Goal: Information Seeking & Learning: Learn about a topic

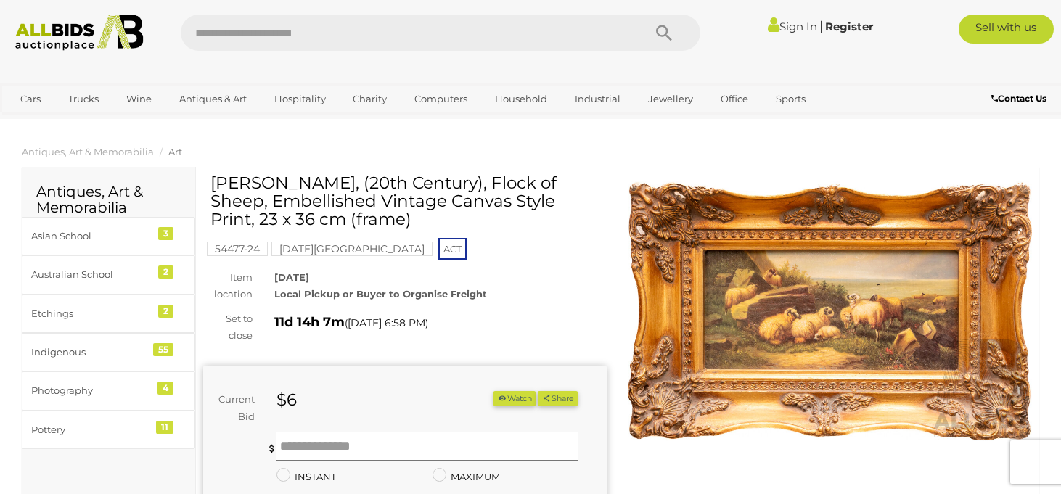
click at [322, 252] on mark "Red Hill Estate" at bounding box center [351, 249] width 161 height 15
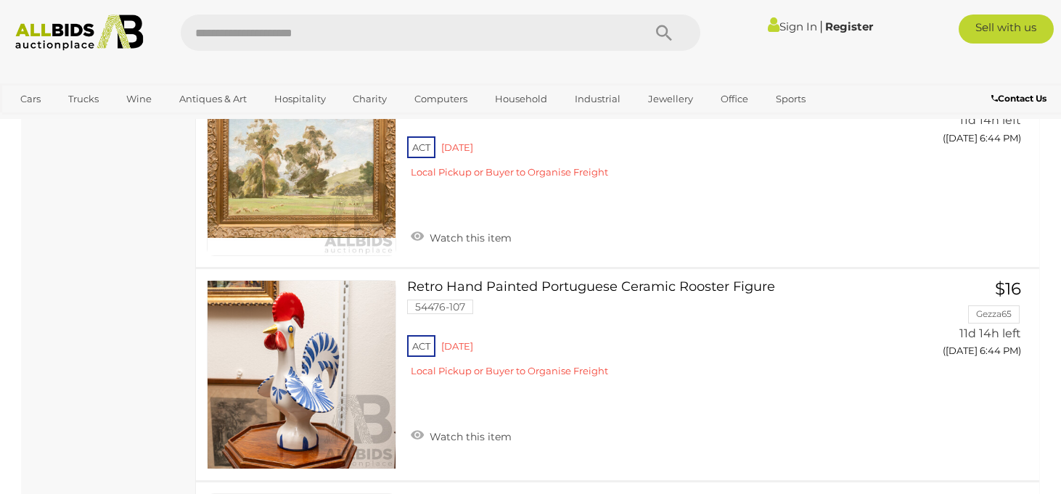
scroll to position [5740, 0]
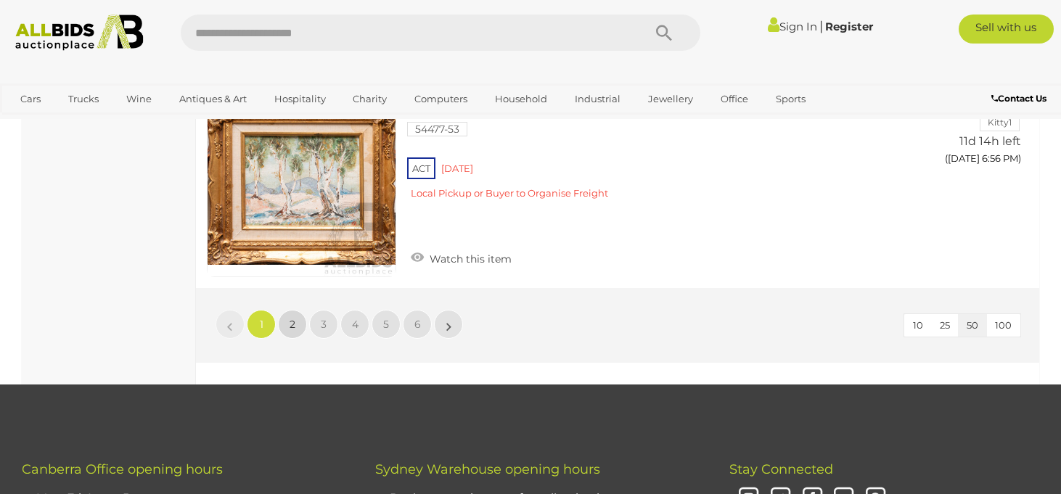
click at [298, 310] on link "2" at bounding box center [292, 324] width 29 height 29
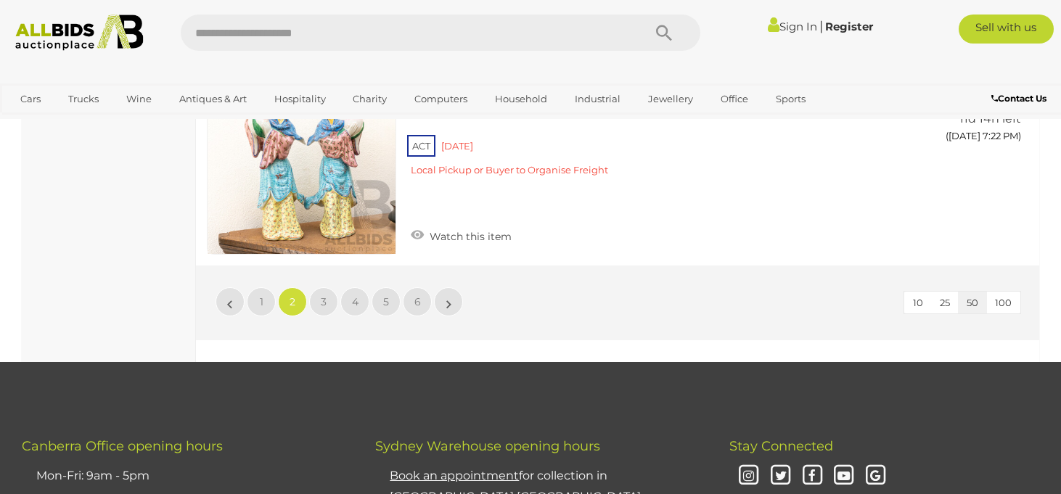
scroll to position [10756, 0]
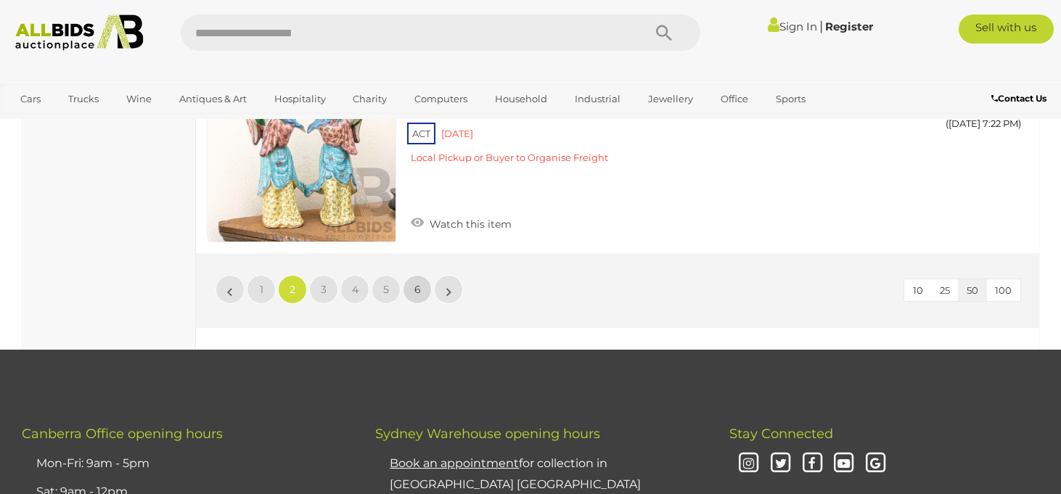
click at [422, 275] on link "6" at bounding box center [417, 289] width 29 height 29
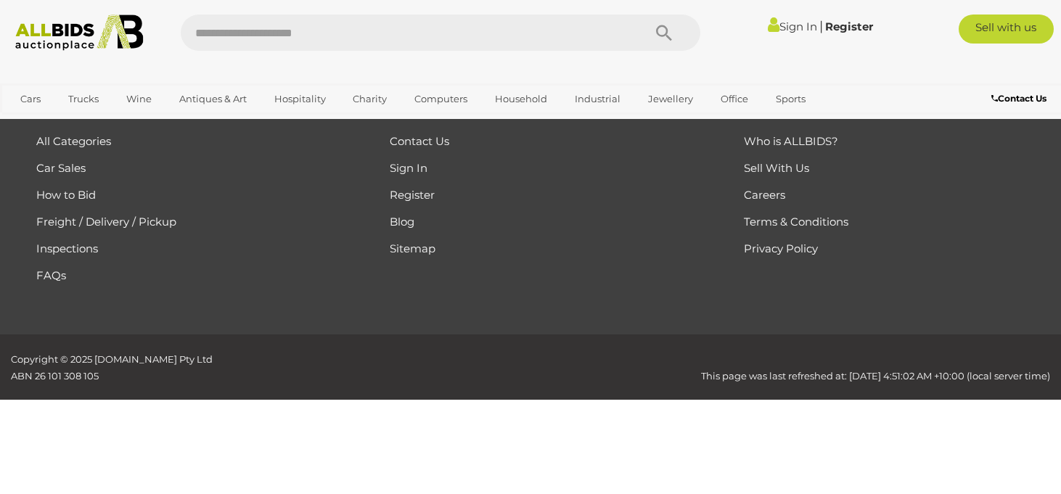
scroll to position [74, 0]
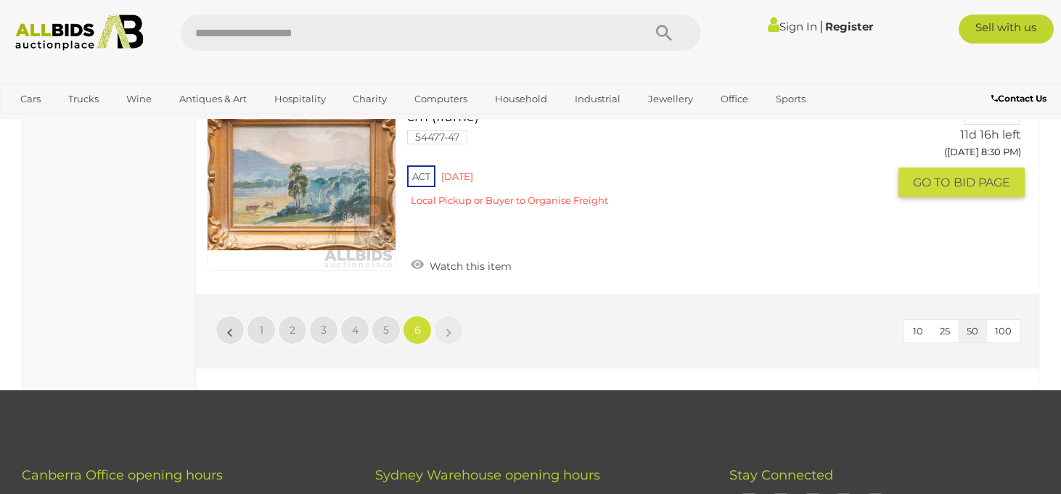
scroll to position [3401, 0]
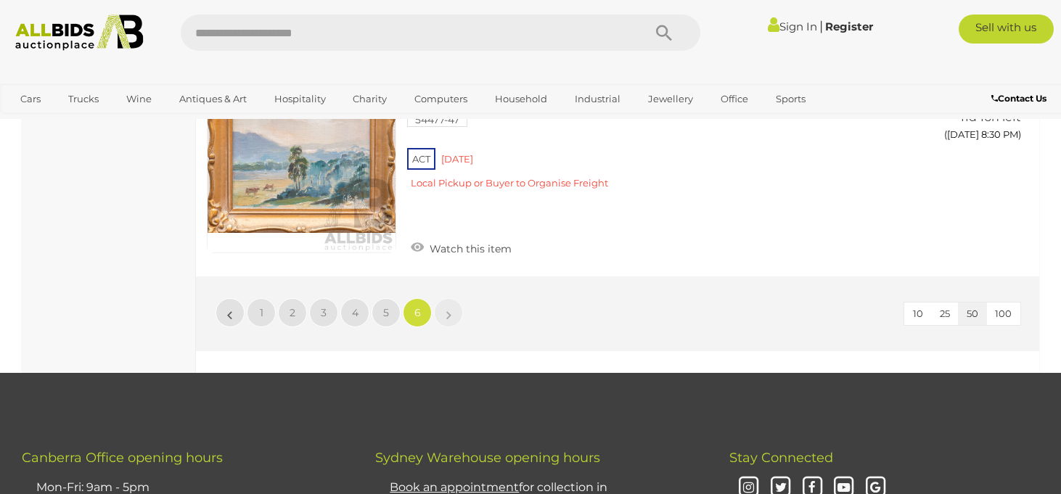
click at [370, 303] on ul "« 1 2 3 4 5 6 »" at bounding box center [339, 312] width 250 height 29
click at [379, 303] on link "5" at bounding box center [385, 312] width 29 height 29
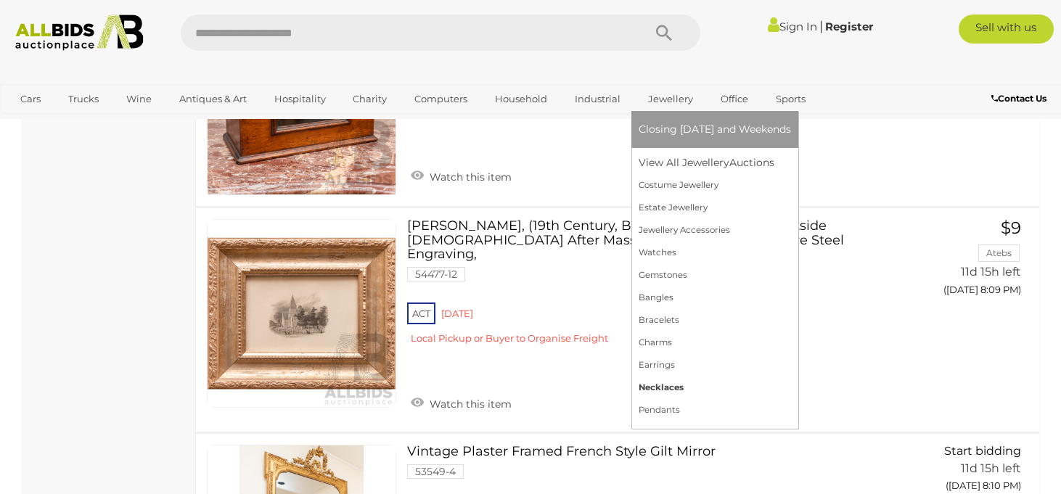
scroll to position [5011, 0]
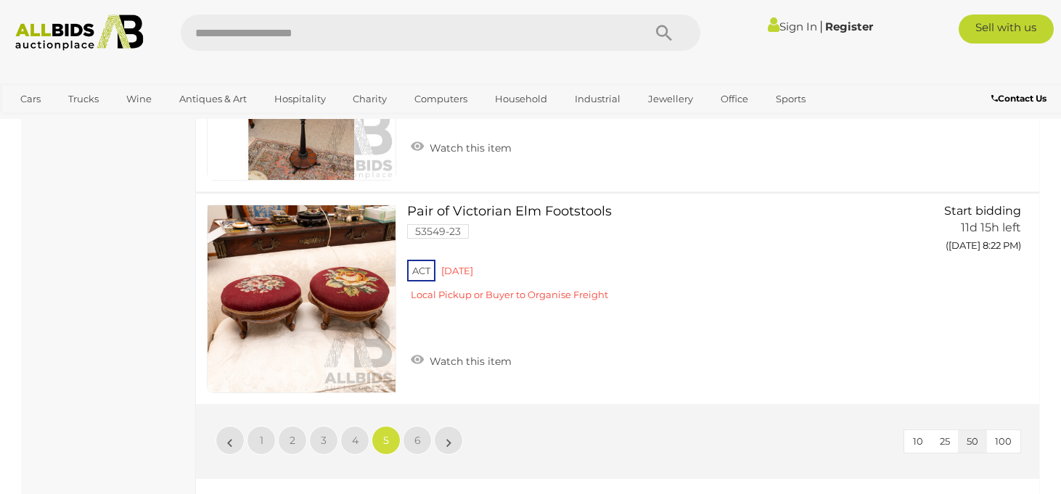
scroll to position [10526, 0]
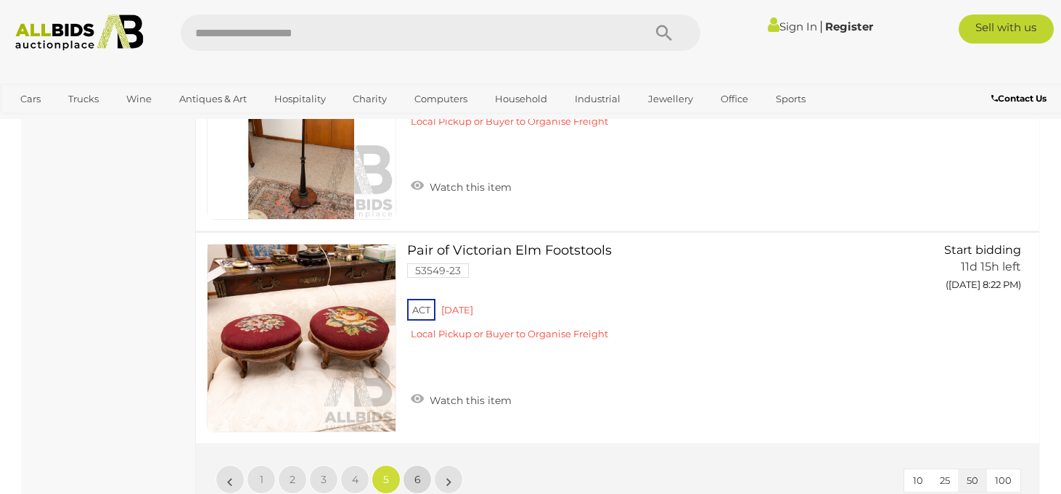
click at [416, 465] on link "6" at bounding box center [417, 479] width 29 height 29
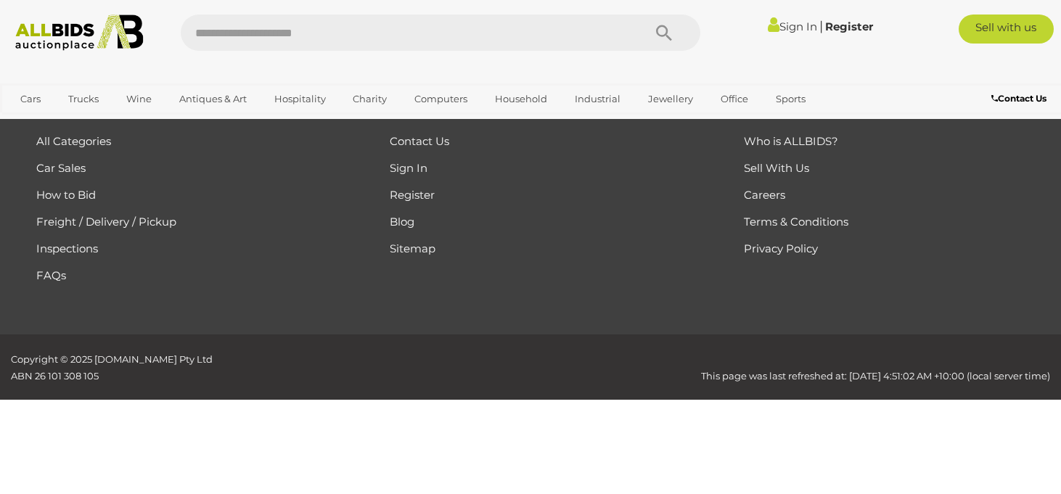
scroll to position [74, 0]
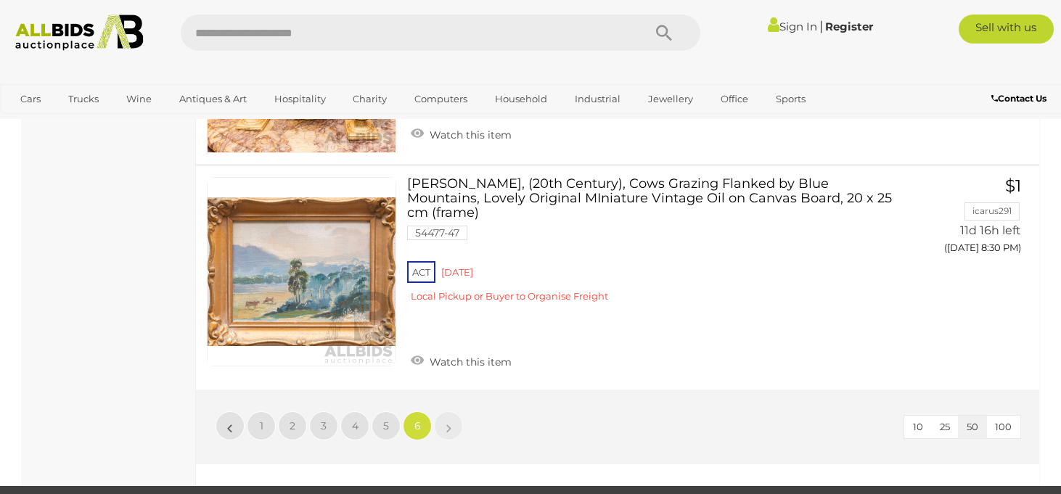
scroll to position [3287, 0]
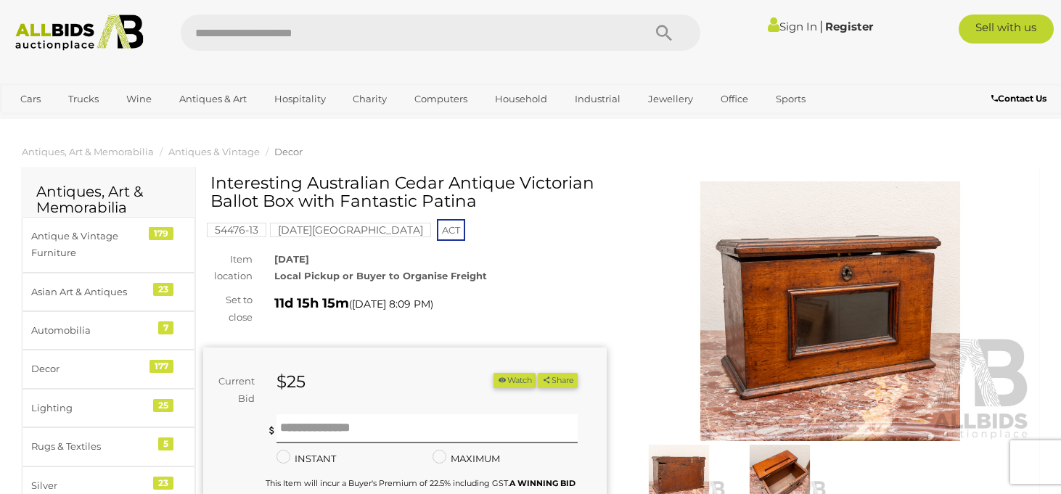
click at [841, 338] on img at bounding box center [829, 311] width 403 height 260
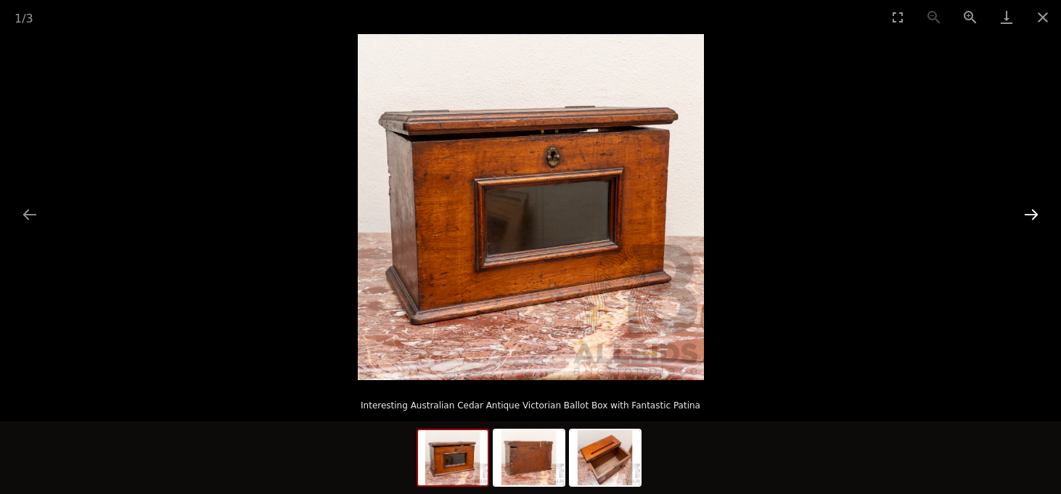
click at [1034, 219] on button "Next slide" at bounding box center [1031, 214] width 30 height 28
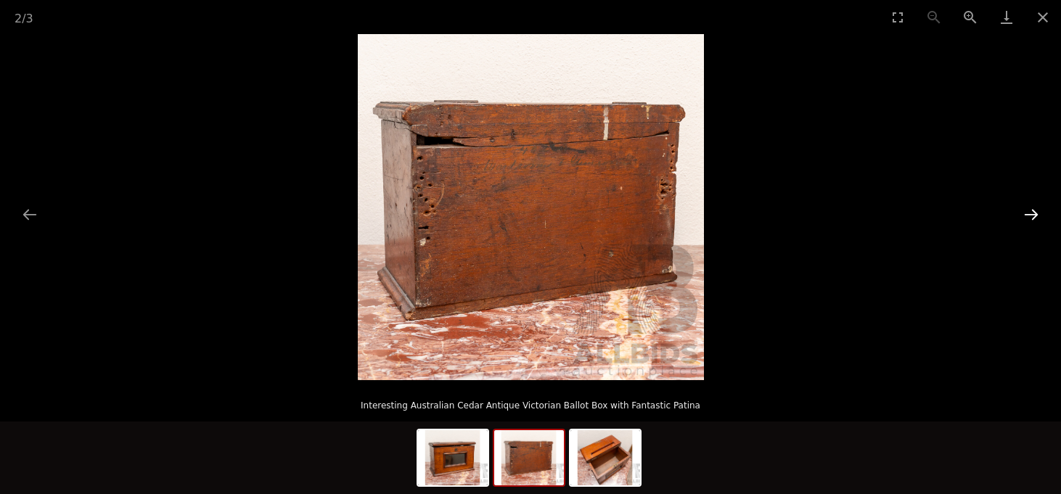
click at [1034, 219] on button "Next slide" at bounding box center [1031, 214] width 30 height 28
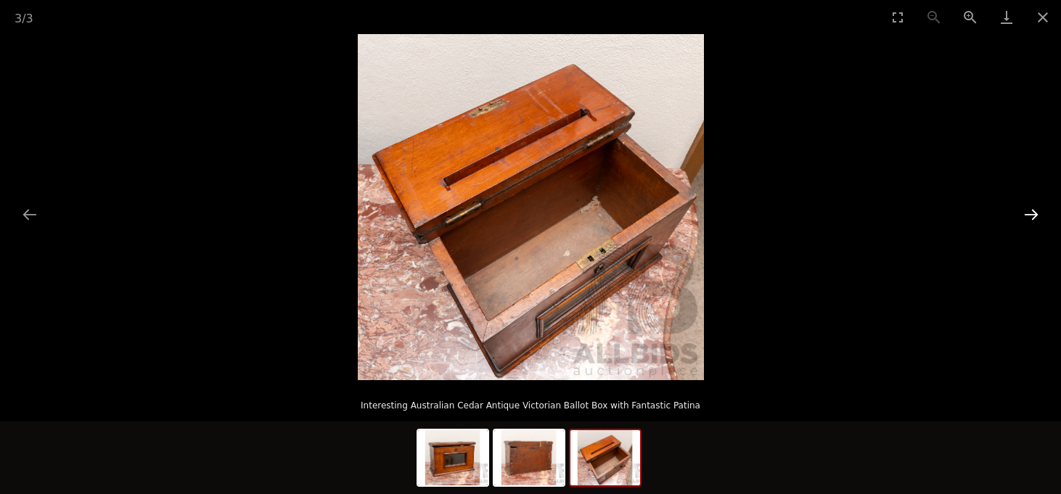
click at [1034, 219] on button "Next slide" at bounding box center [1031, 214] width 30 height 28
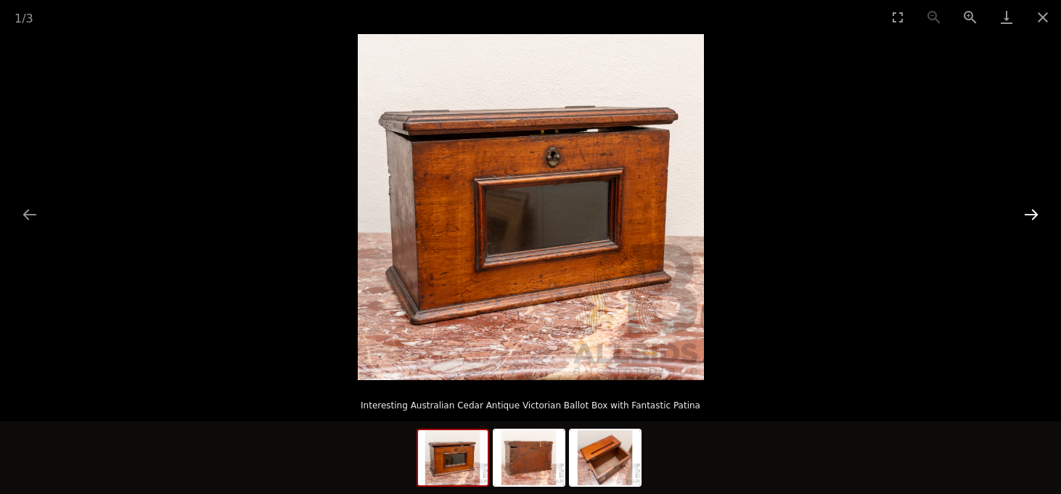
click at [1034, 218] on button "Next slide" at bounding box center [1031, 214] width 30 height 28
